Goal: Information Seeking & Learning: Learn about a topic

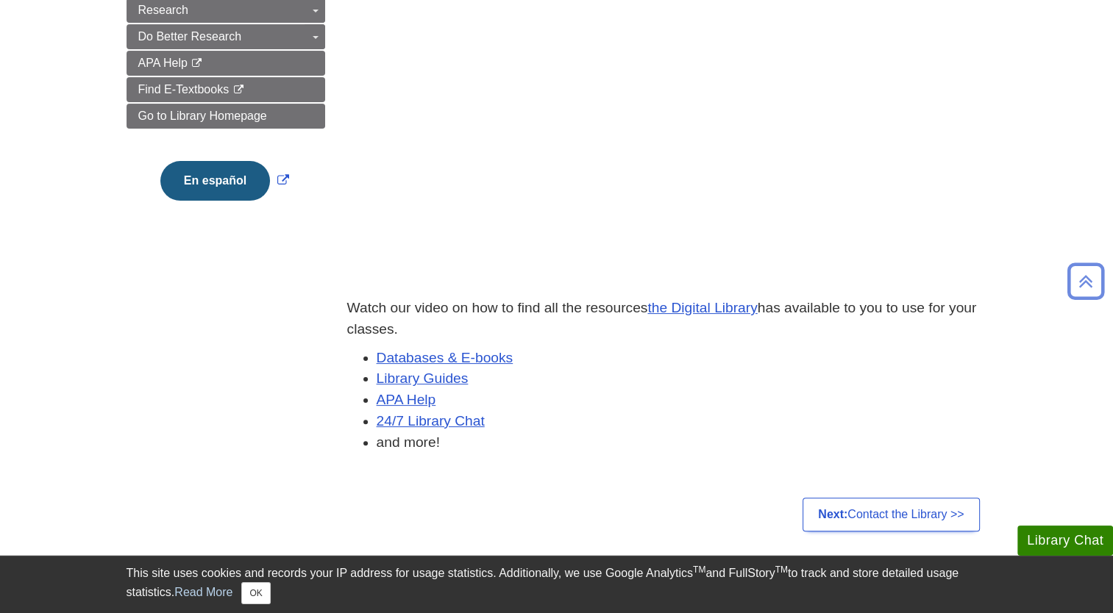
scroll to position [521, 0]
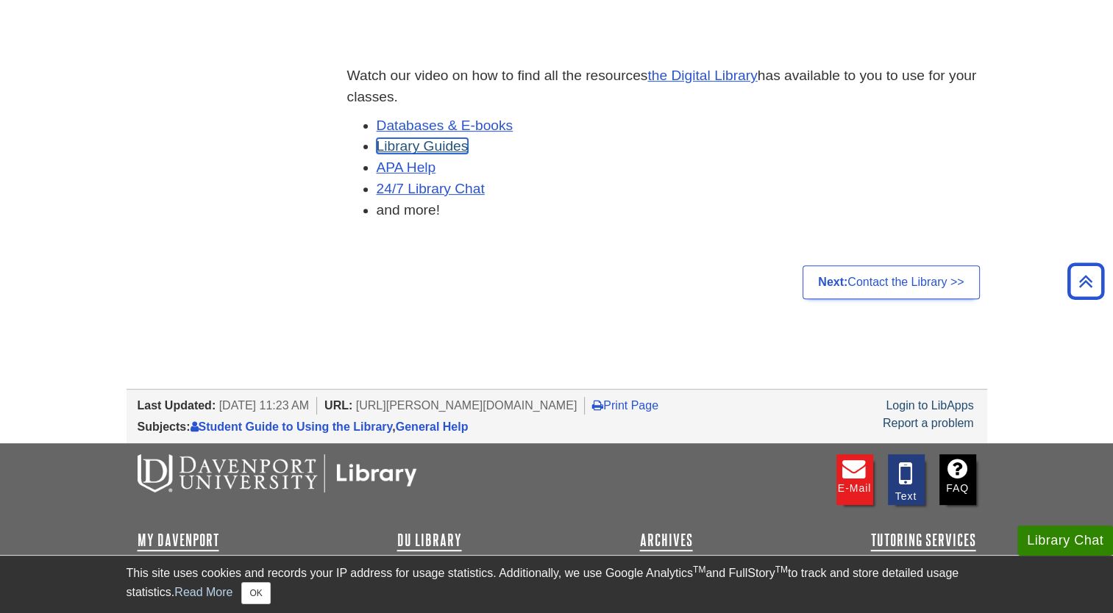
click at [438, 143] on link "Library Guides" at bounding box center [423, 145] width 92 height 15
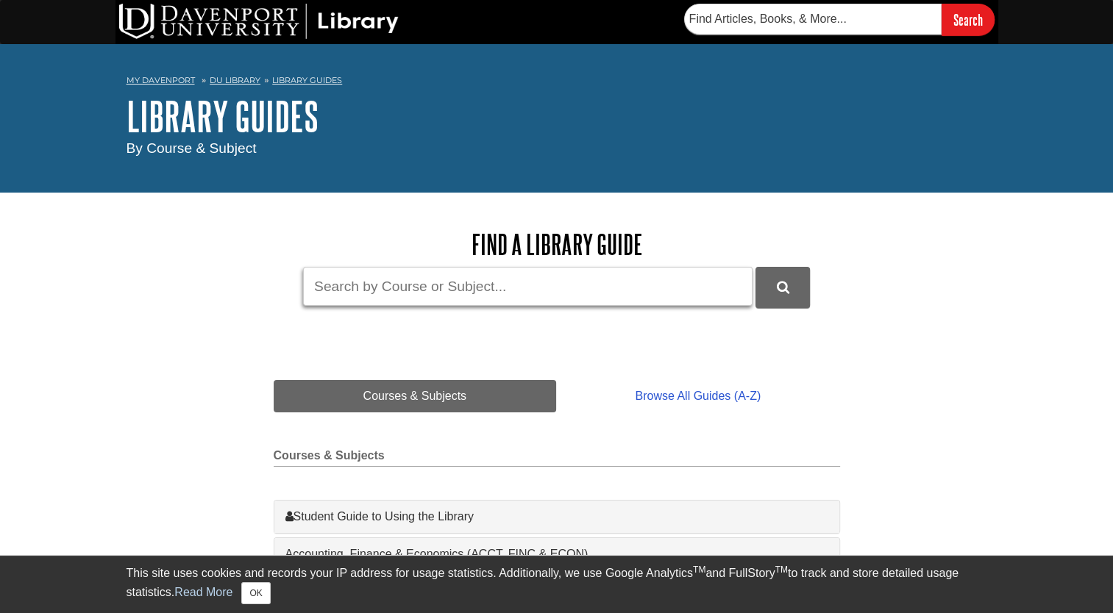
click at [446, 272] on input "Guide Search Terms" at bounding box center [527, 286] width 449 height 39
type input "COMMS 120"
click at [755, 267] on button "DU Library Guides Search" at bounding box center [782, 287] width 54 height 40
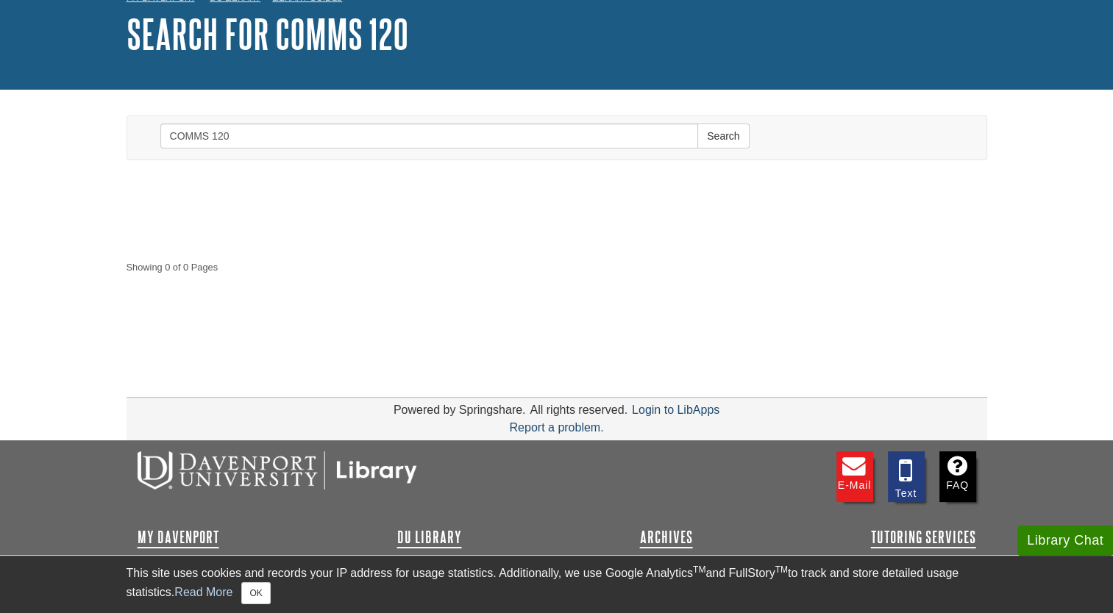
scroll to position [93, 0]
